Goal: Transaction & Acquisition: Subscribe to service/newsletter

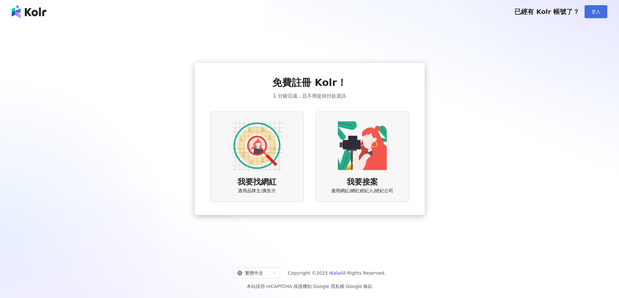
click at [592, 16] on button "登入" at bounding box center [595, 11] width 23 height 13
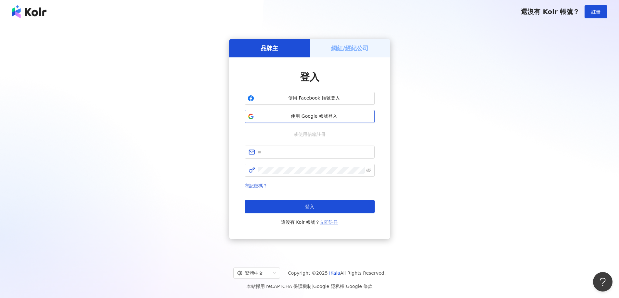
click at [322, 115] on span "使用 Google 帳號登入" at bounding box center [314, 116] width 115 height 6
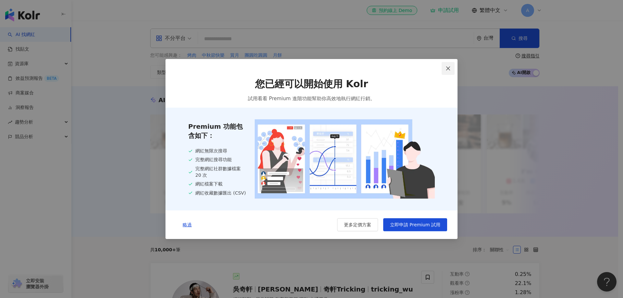
click at [451, 71] on button "Close" at bounding box center [448, 68] width 13 height 13
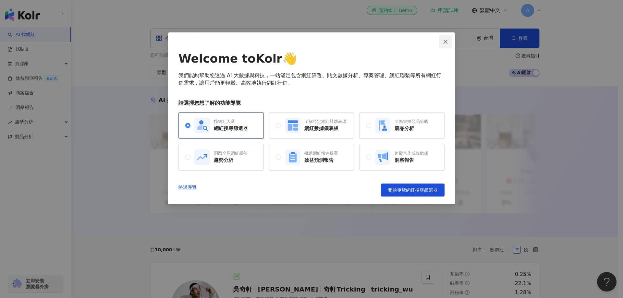
click at [445, 42] on icon "close" at bounding box center [446, 42] width 4 height 4
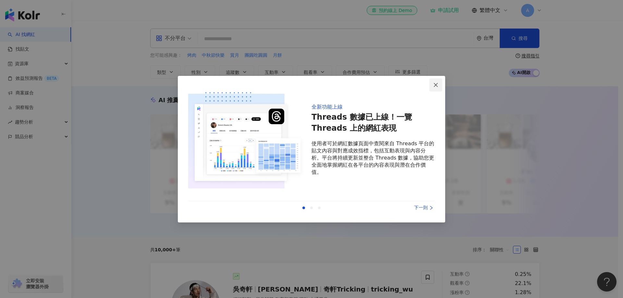
click at [437, 84] on icon "close" at bounding box center [435, 84] width 5 height 5
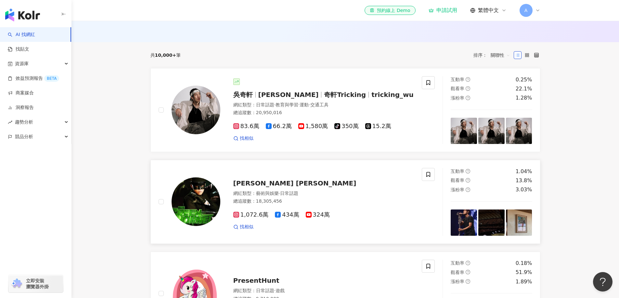
scroll to position [96, 0]
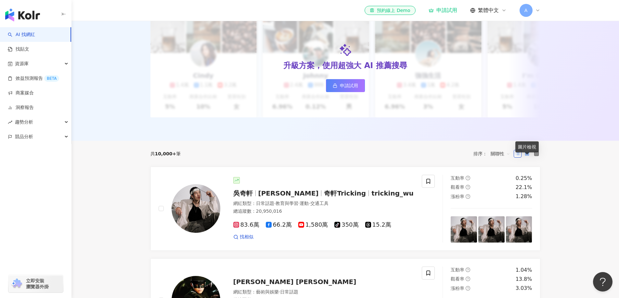
click at [528, 156] on rect at bounding box center [527, 154] width 1 height 1
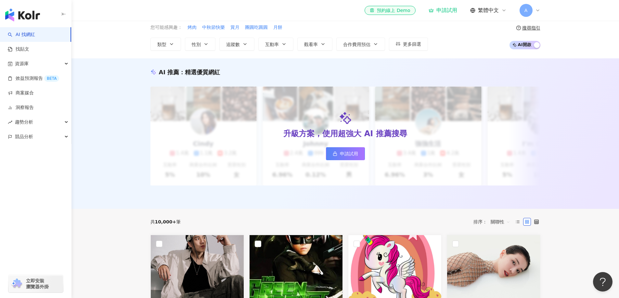
scroll to position [0, 0]
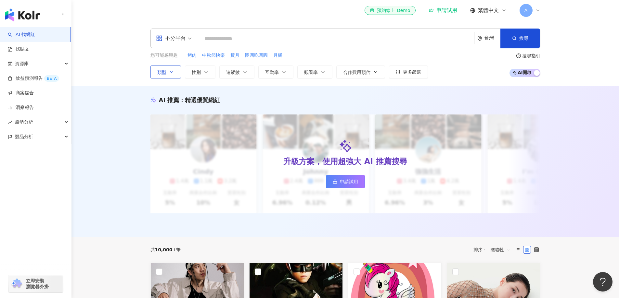
click at [172, 71] on icon "button" at bounding box center [171, 71] width 5 height 5
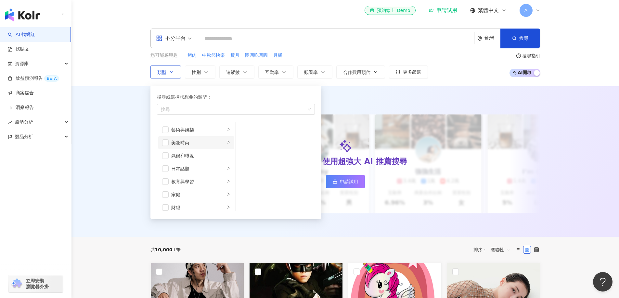
click at [192, 143] on div "美妝時尚" at bounding box center [198, 142] width 54 height 7
click at [262, 131] on div "保養" at bounding box center [279, 129] width 59 height 7
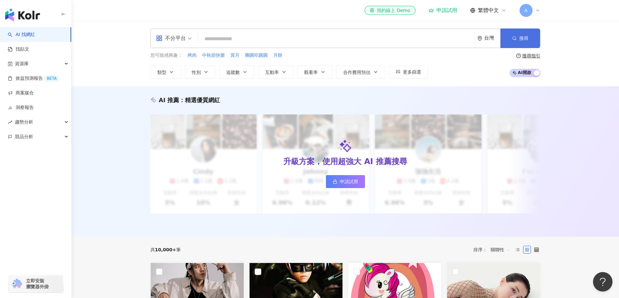
click at [514, 38] on icon "button" at bounding box center [514, 38] width 5 height 5
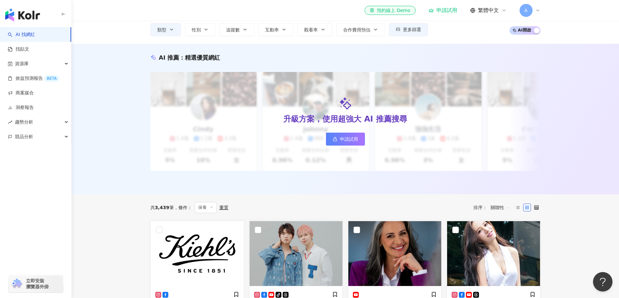
scroll to position [41, 0]
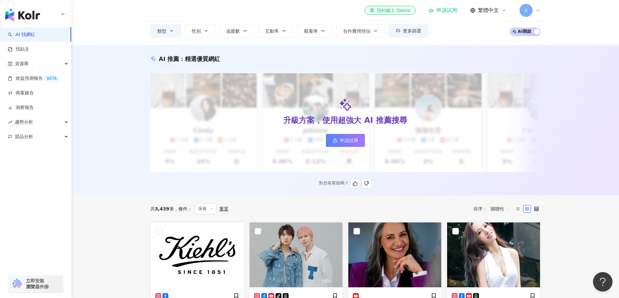
click at [361, 141] on link "申請試用" at bounding box center [345, 140] width 39 height 13
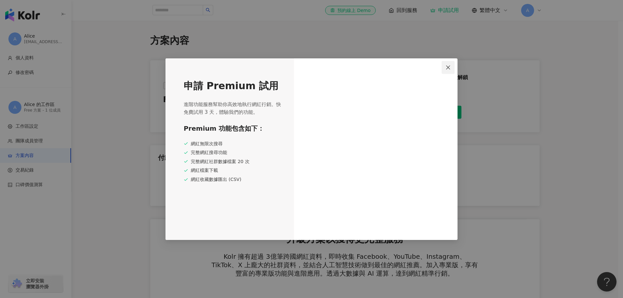
click at [446, 68] on icon "close" at bounding box center [448, 67] width 5 height 5
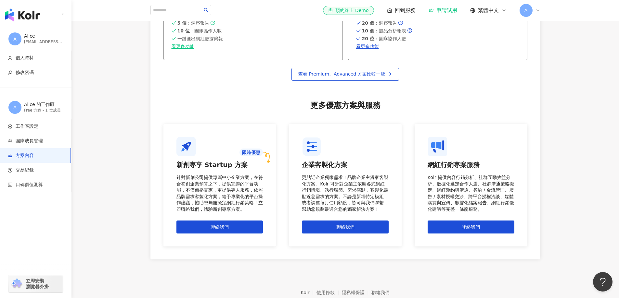
scroll to position [472, 0]
